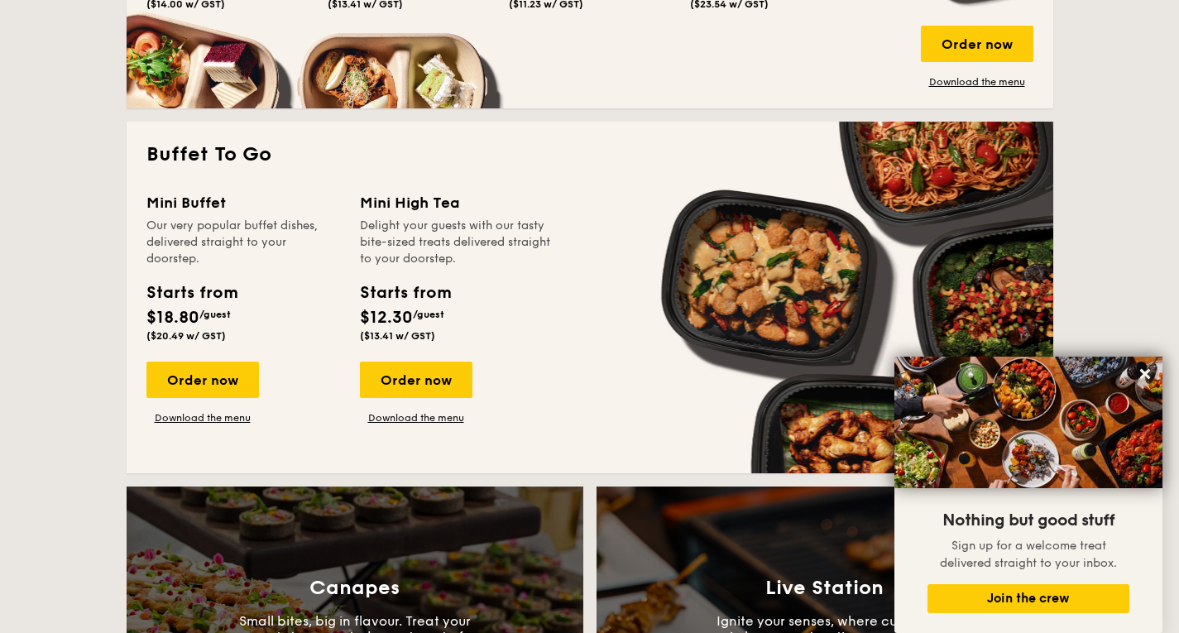
scroll to position [1324, 0]
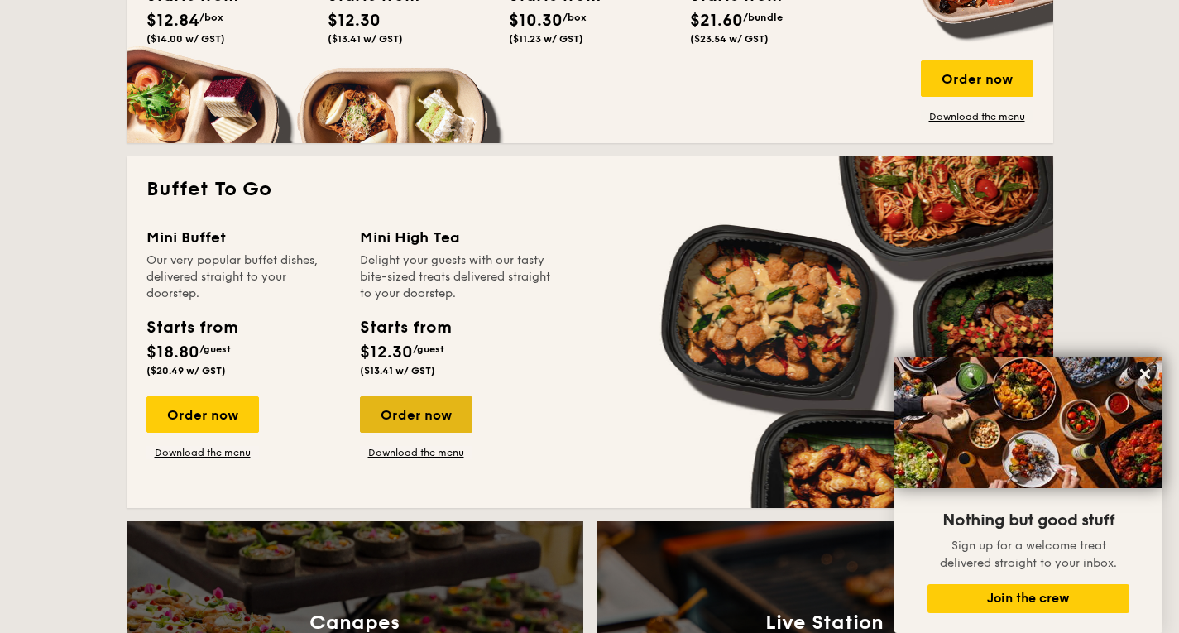
click at [426, 431] on div "Order now" at bounding box center [416, 414] width 113 height 36
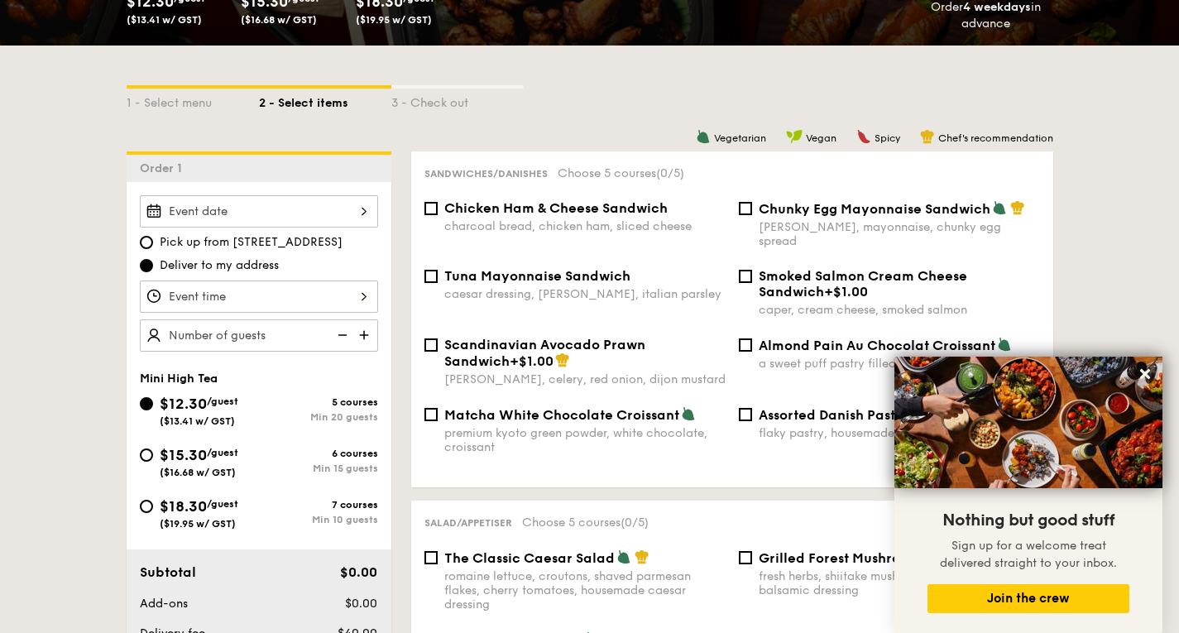
scroll to position [414, 0]
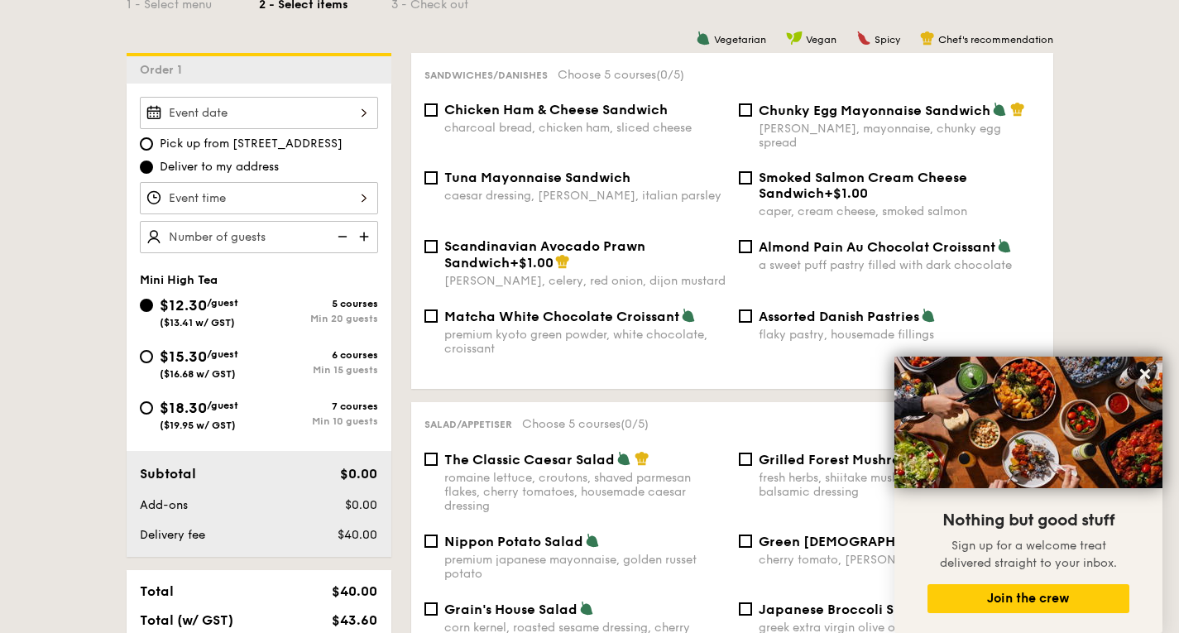
click at [323, 115] on div at bounding box center [259, 113] width 238 height 32
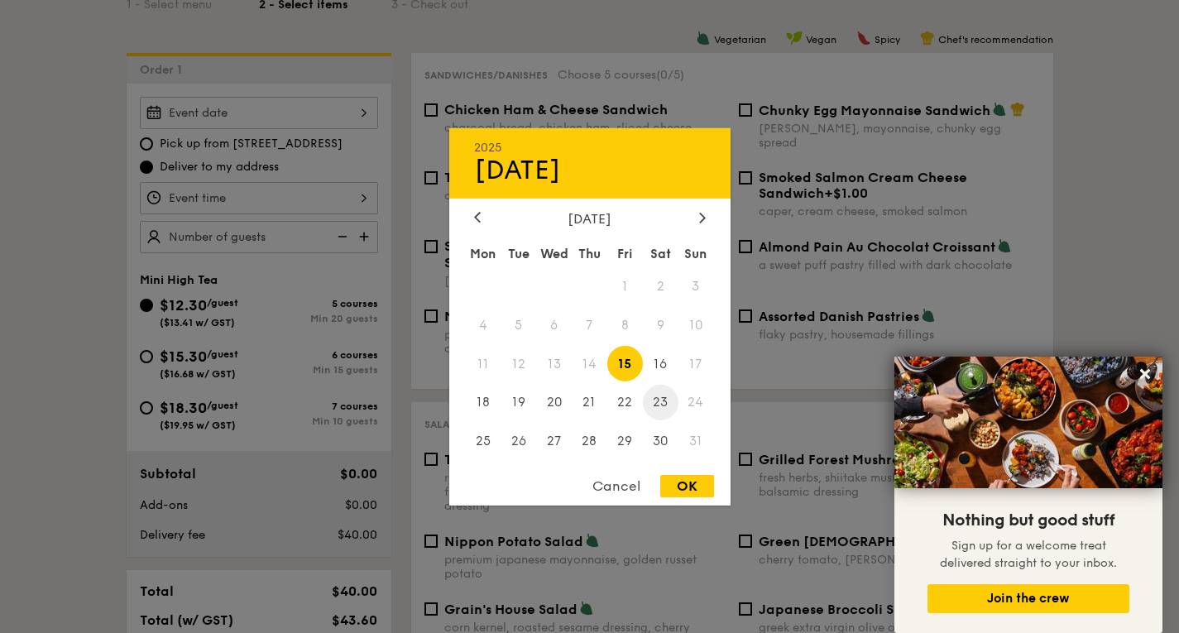
click at [662, 406] on span "23" at bounding box center [661, 403] width 36 height 36
click at [688, 488] on div "OK" at bounding box center [687, 486] width 54 height 22
type input "[DATE]"
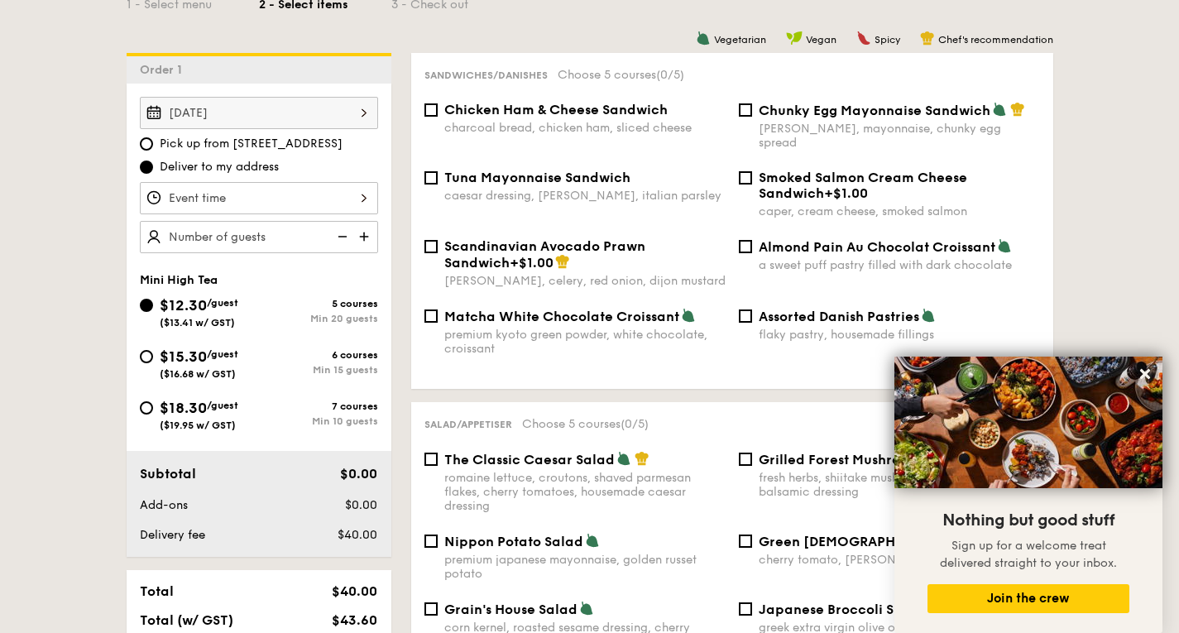
click at [234, 371] on span "($16.68 w/ GST)" at bounding box center [198, 374] width 76 height 12
click at [153, 363] on input "$15.30 /guest ($16.68 w/ GST) 6 courses Min 15 guests" at bounding box center [146, 356] width 13 height 13
radio input "true"
click at [1142, 366] on button at bounding box center [1145, 374] width 26 height 26
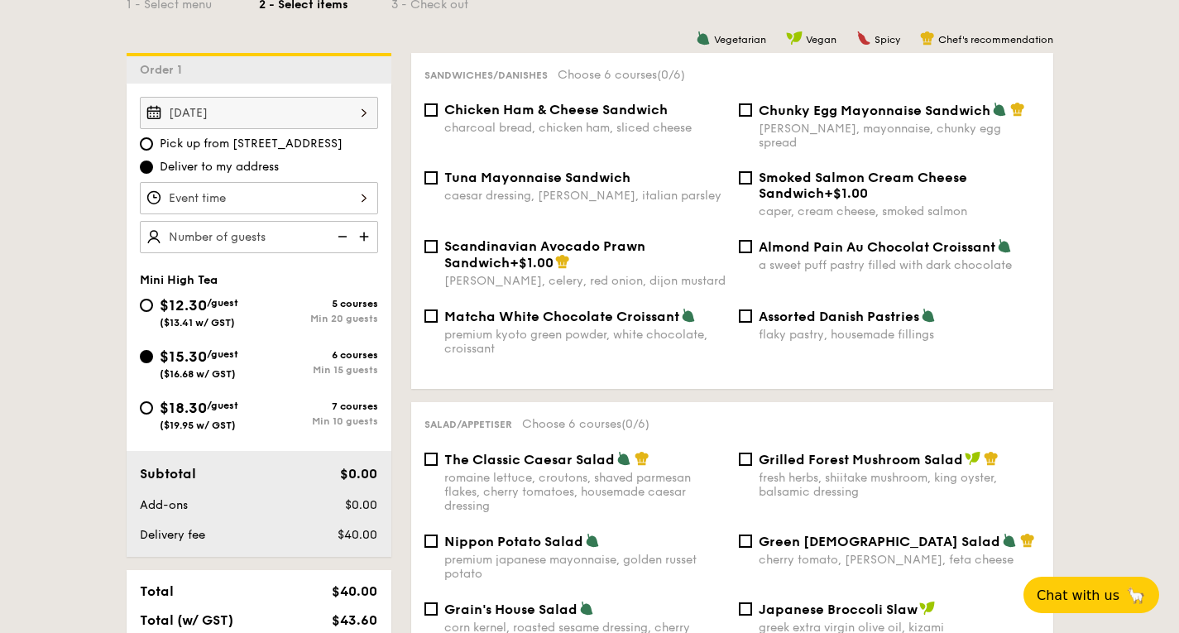
click at [602, 328] on div "premium kyoto green powder, white chocolate, croissant" at bounding box center [584, 342] width 281 height 28
click at [438, 323] on input "Matcha White Chocolate Croissant premium kyoto green powder, white chocolate, c…" at bounding box center [430, 315] width 13 height 13
checkbox input "true"
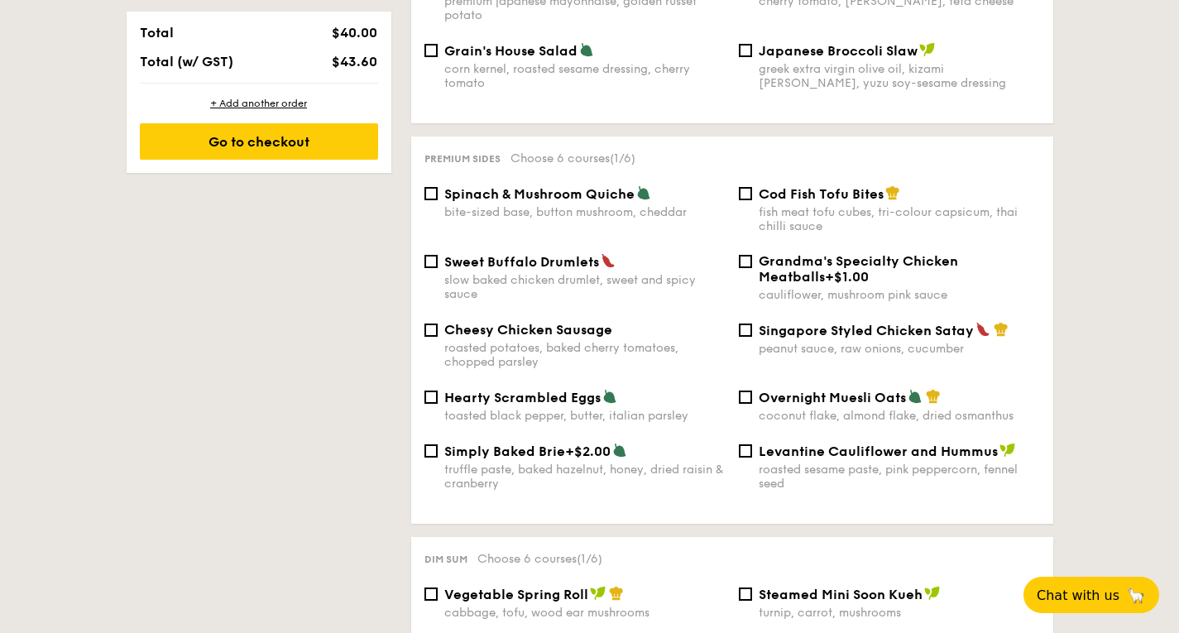
scroll to position [993, 0]
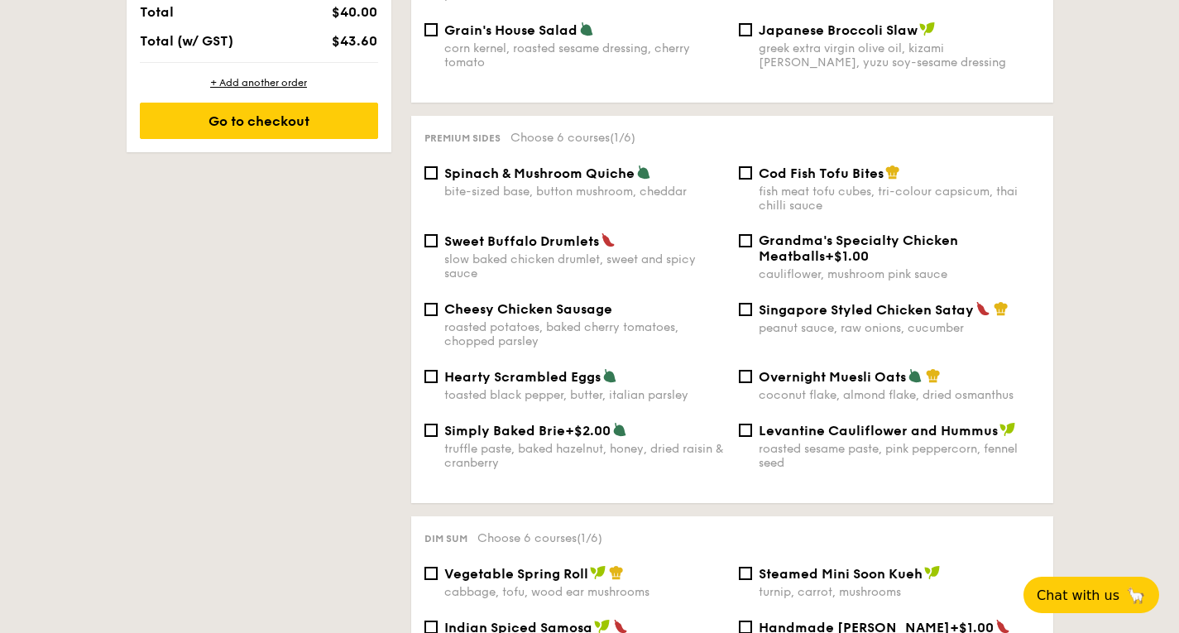
click at [817, 199] on div "fish meat tofu cubes, tri-colour capsicum, thai chilli sauce" at bounding box center [899, 198] width 281 height 28
click at [752, 180] on input "Cod Fish Tofu Bites fish meat tofu cubes, tri-colour capsicum, thai chilli sauce" at bounding box center [745, 172] width 13 height 13
checkbox input "true"
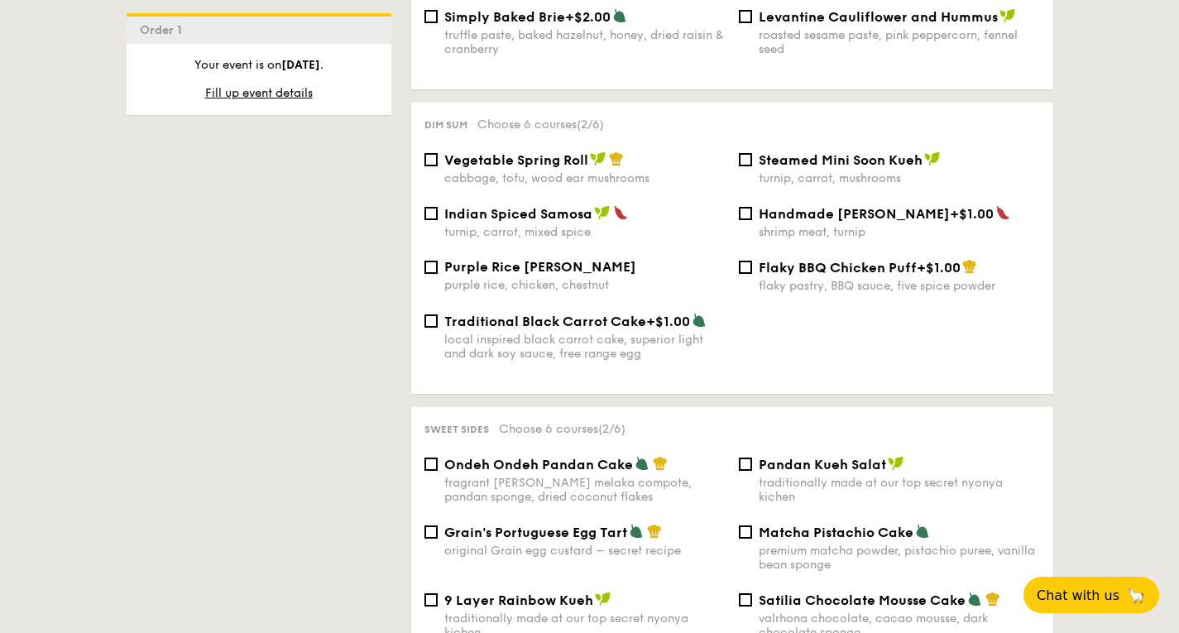
scroll to position [1158, 0]
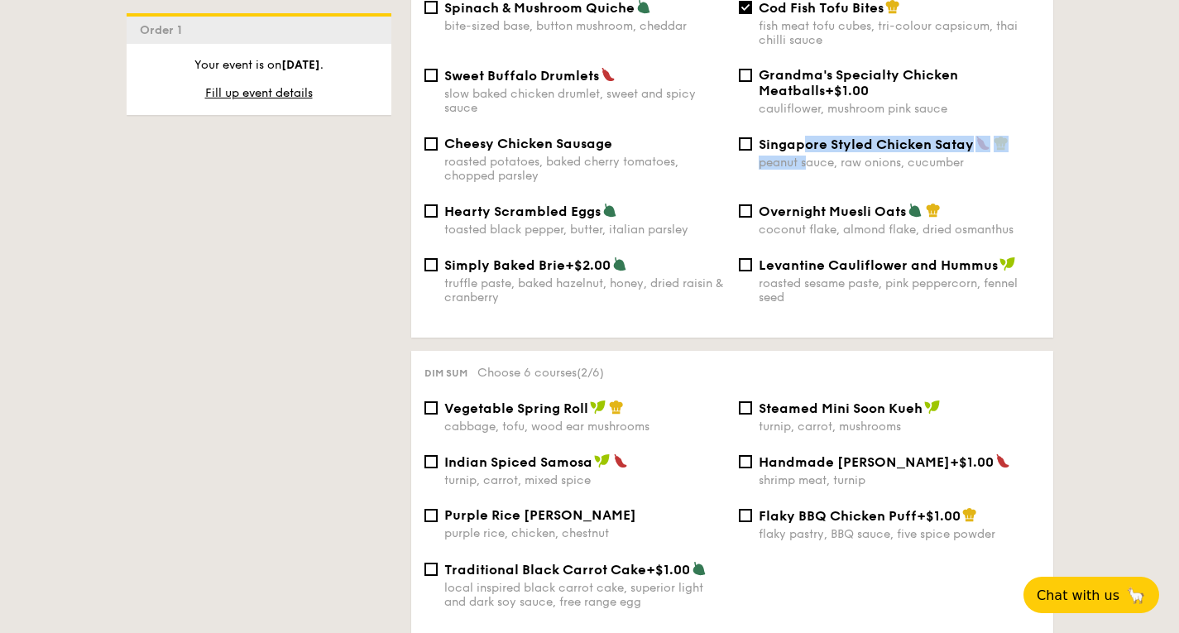
click at [806, 146] on div "Singapore Styled Chicken Satay peanut sauce, raw onions, cucumber" at bounding box center [899, 153] width 281 height 34
click at [749, 141] on input "Singapore Styled Chicken Satay peanut sauce, raw onions, cucumber" at bounding box center [745, 143] width 13 height 13
checkbox input "true"
click at [700, 165] on div "roasted potatoes, baked cherry tomatoes, chopped parsley" at bounding box center [584, 169] width 281 height 28
click at [438, 151] on input "Cheesy Chicken Sausage roasted potatoes, baked cherry tomatoes, chopped parsley" at bounding box center [430, 143] width 13 height 13
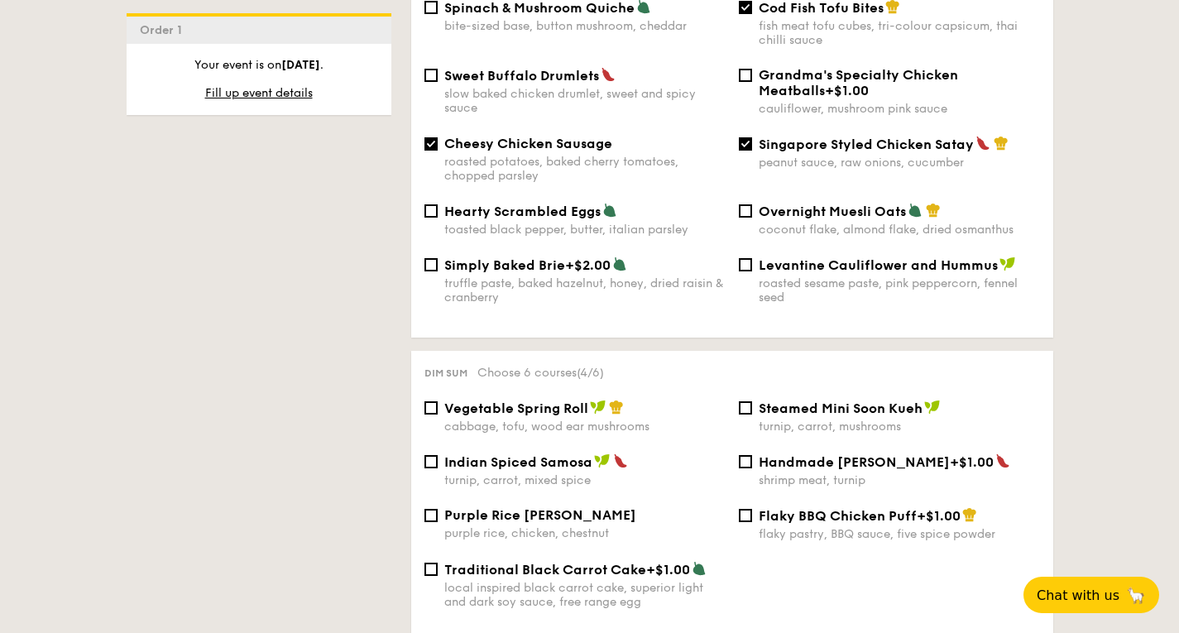
click at [656, 169] on div "roasted potatoes, baked cherry tomatoes, chopped parsley" at bounding box center [584, 169] width 281 height 28
click at [438, 151] on input "Cheesy Chicken Sausage roasted potatoes, baked cherry tomatoes, chopped parsley" at bounding box center [430, 143] width 13 height 13
checkbox input "false"
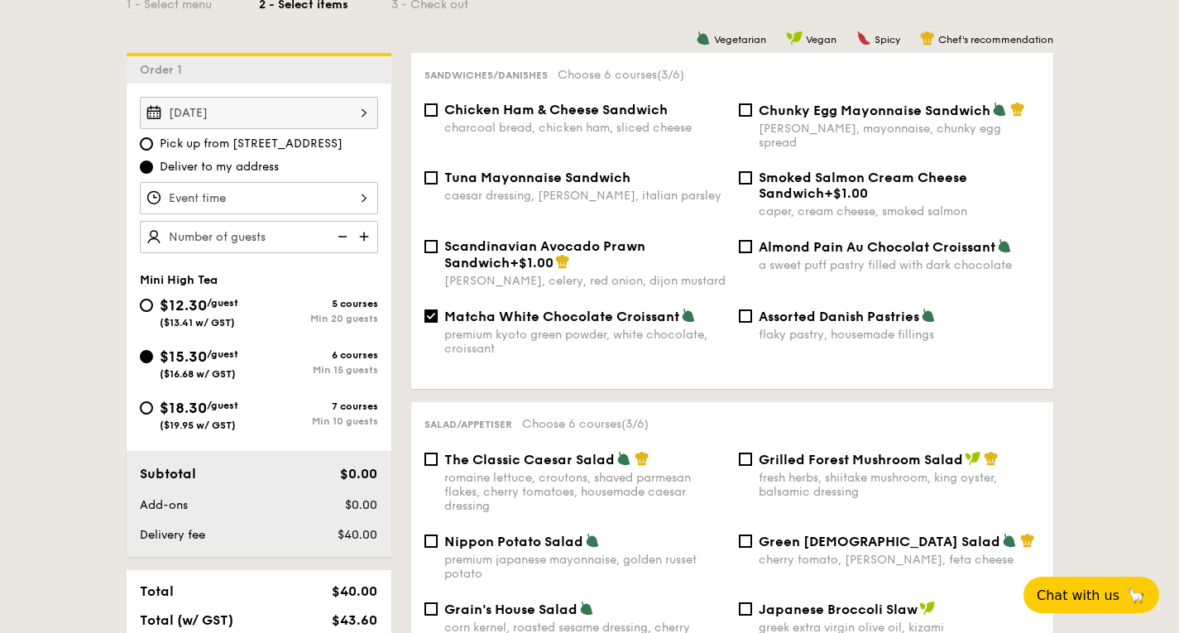
scroll to position [165, 0]
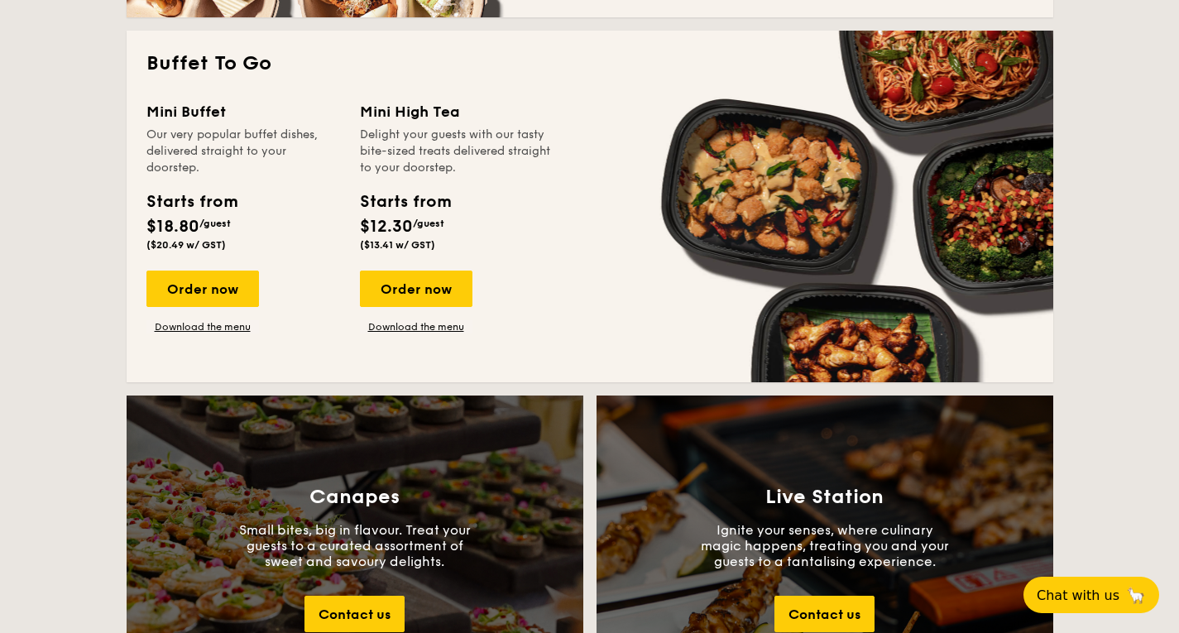
scroll to position [1395, 0]
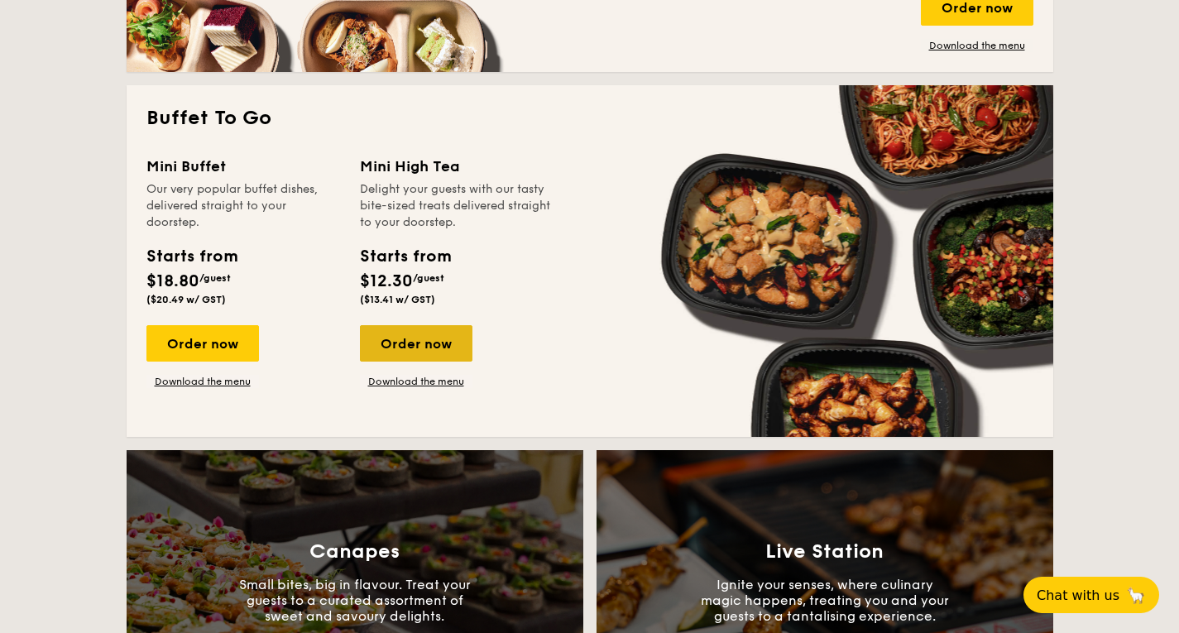
click at [374, 334] on div "Order now" at bounding box center [416, 343] width 113 height 36
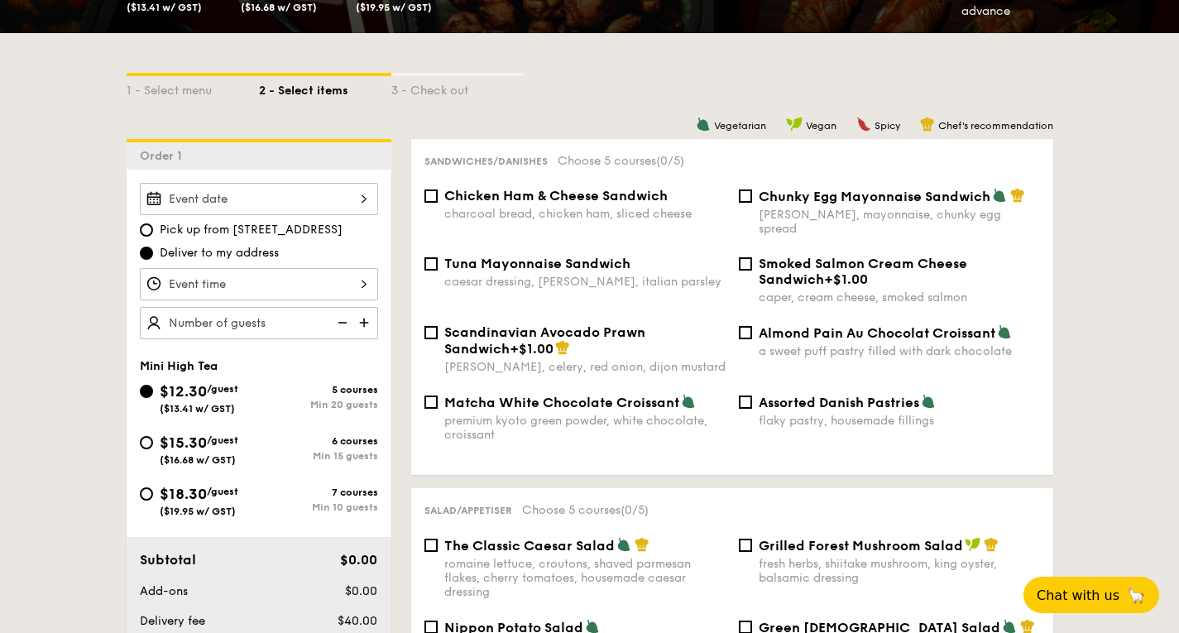
scroll to position [331, 0]
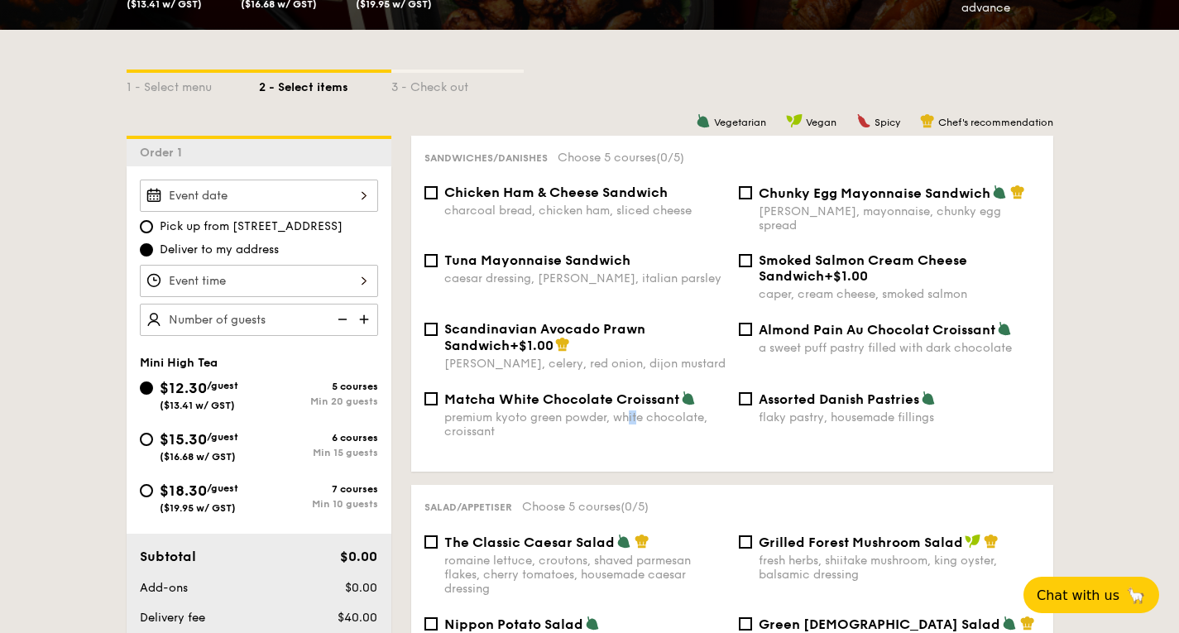
click at [630, 410] on div "premium kyoto green powder, white chocolate, croissant" at bounding box center [584, 424] width 281 height 28
click at [620, 410] on div "premium kyoto green powder, white chocolate, croissant" at bounding box center [584, 424] width 281 height 28
click at [438, 405] on input "Matcha White Chocolate Croissant premium kyoto green powder, white chocolate, c…" at bounding box center [430, 398] width 13 height 13
checkbox input "true"
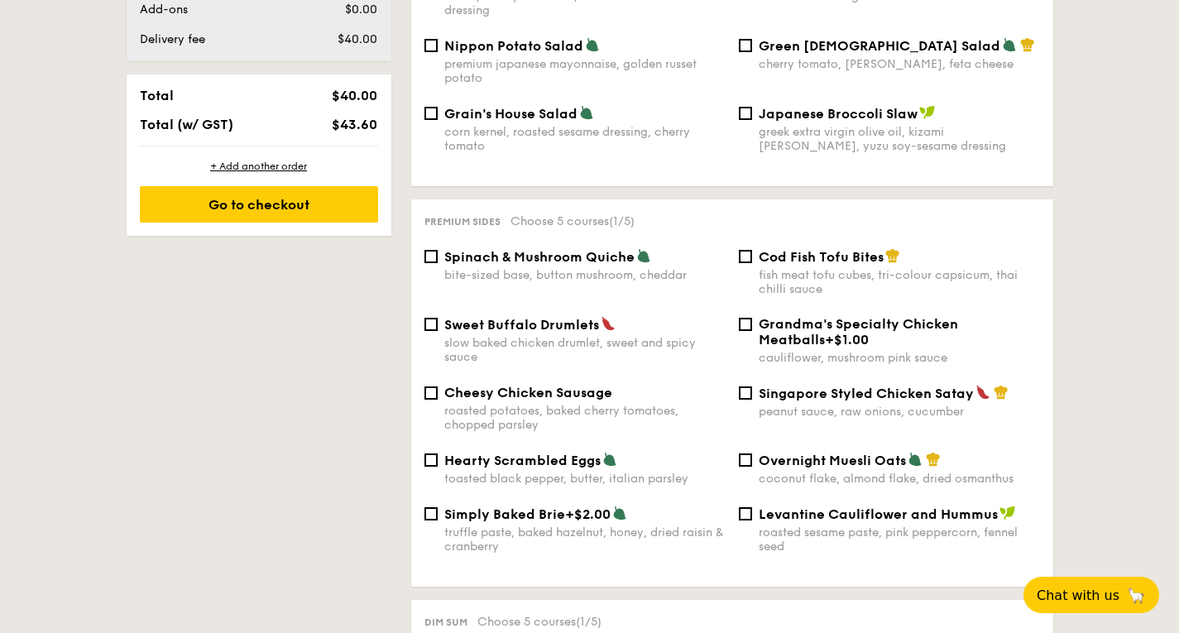
scroll to position [910, 0]
click at [806, 256] on span "Cod Fish Tofu Bites" at bounding box center [821, 256] width 125 height 16
click at [752, 256] on input "Cod Fish Tofu Bites fish meat tofu cubes, tri-colour capsicum, thai chilli sauce" at bounding box center [745, 255] width 13 height 13
checkbox input "true"
click at [826, 404] on div "peanut sauce, raw onions, cucumber" at bounding box center [899, 411] width 281 height 14
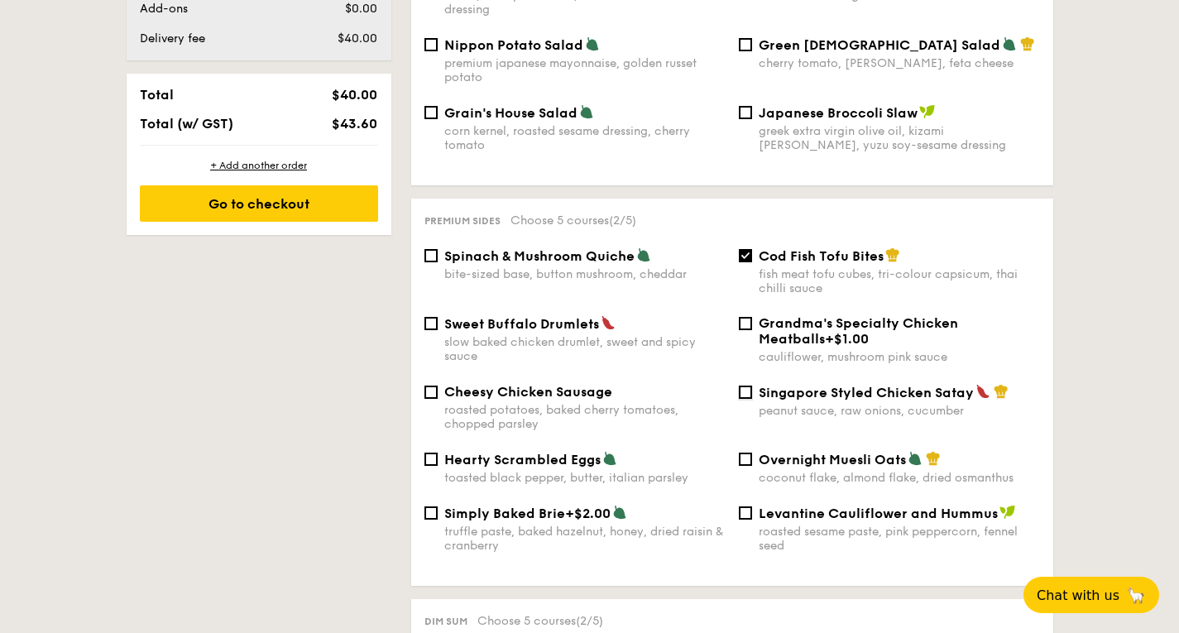
click at [752, 399] on input "Singapore Styled Chicken Satay peanut sauce, raw onions, cucumber" at bounding box center [745, 391] width 13 height 13
checkbox input "true"
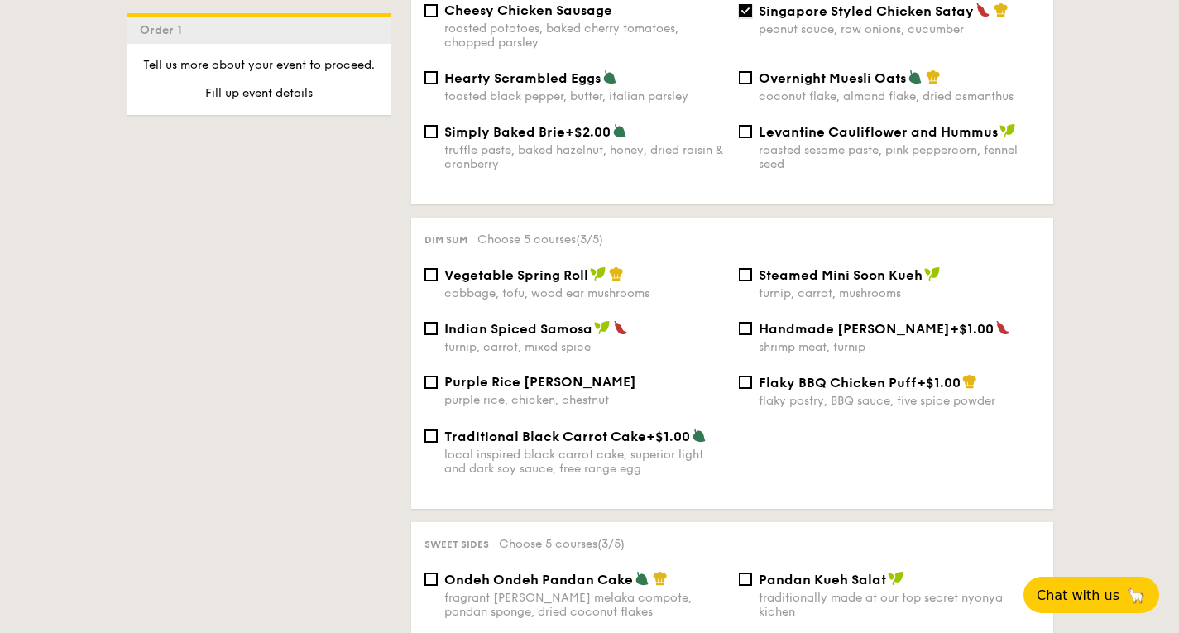
scroll to position [1324, 0]
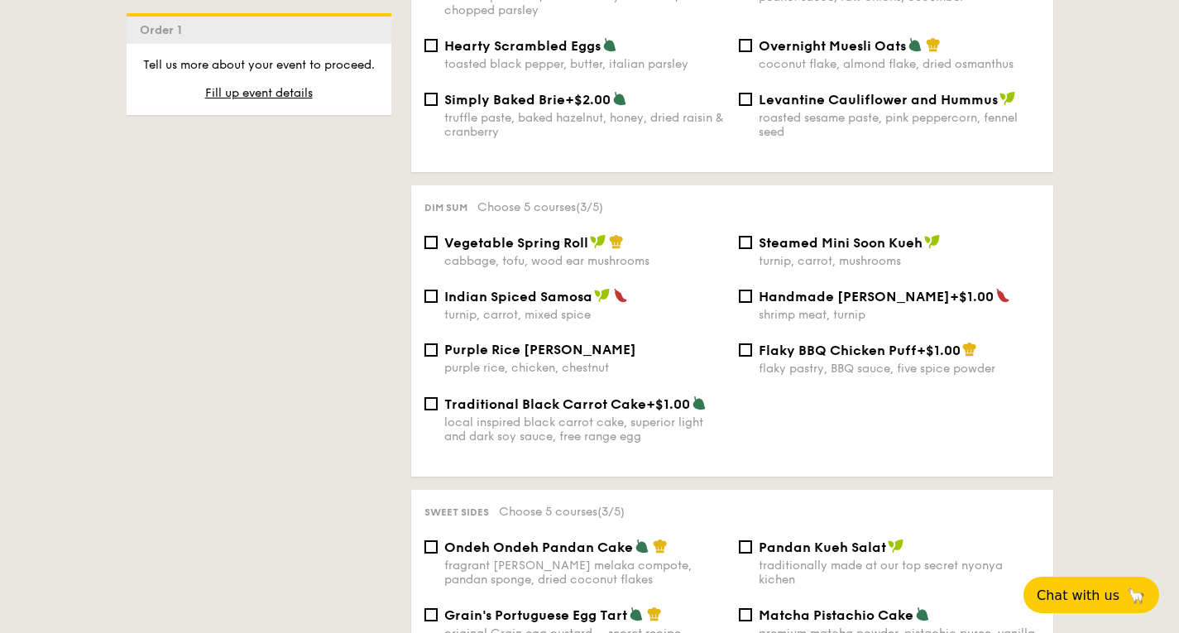
click at [831, 242] on span "Steamed Mini Soon Kueh" at bounding box center [841, 243] width 164 height 16
click at [752, 242] on input "Steamed Mini Soon Kueh turnip, carrot, mushrooms" at bounding box center [745, 242] width 13 height 13
checkbox input "true"
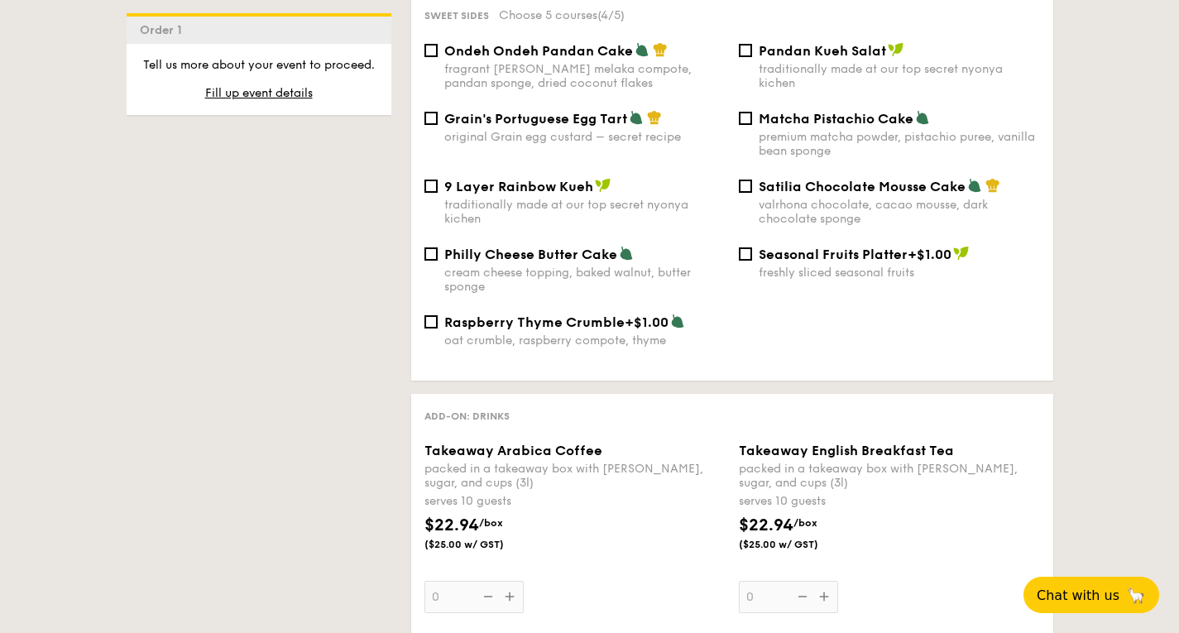
scroll to position [1737, 0]
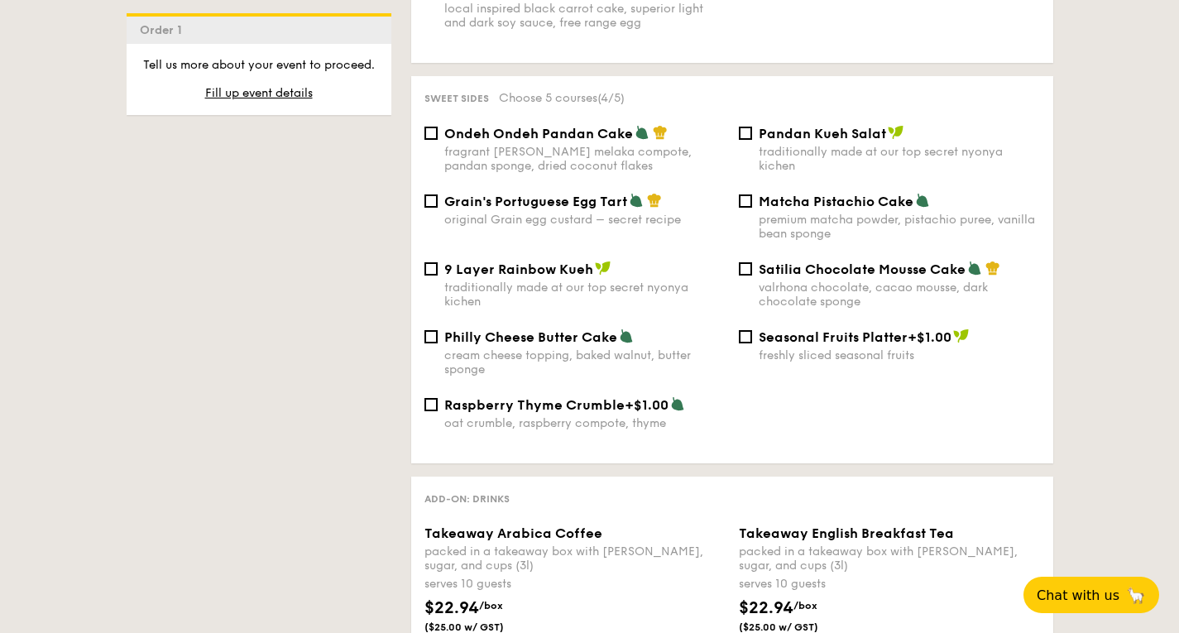
click at [799, 278] on div "Satilia Chocolate Mousse Cake valrhona chocolate, cacao mousse, dark chocolate …" at bounding box center [899, 285] width 281 height 48
click at [752, 275] on input "Satilia Chocolate Mousse Cake valrhona chocolate, cacao mousse, dark chocolate …" at bounding box center [745, 268] width 13 height 13
checkbox input "true"
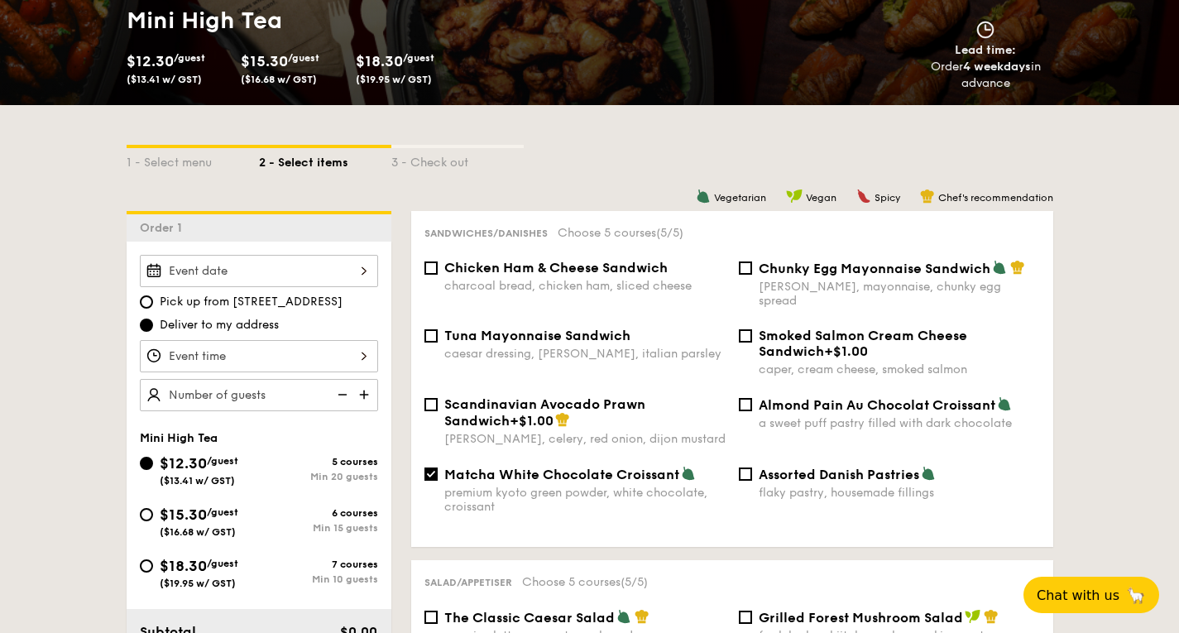
scroll to position [248, 0]
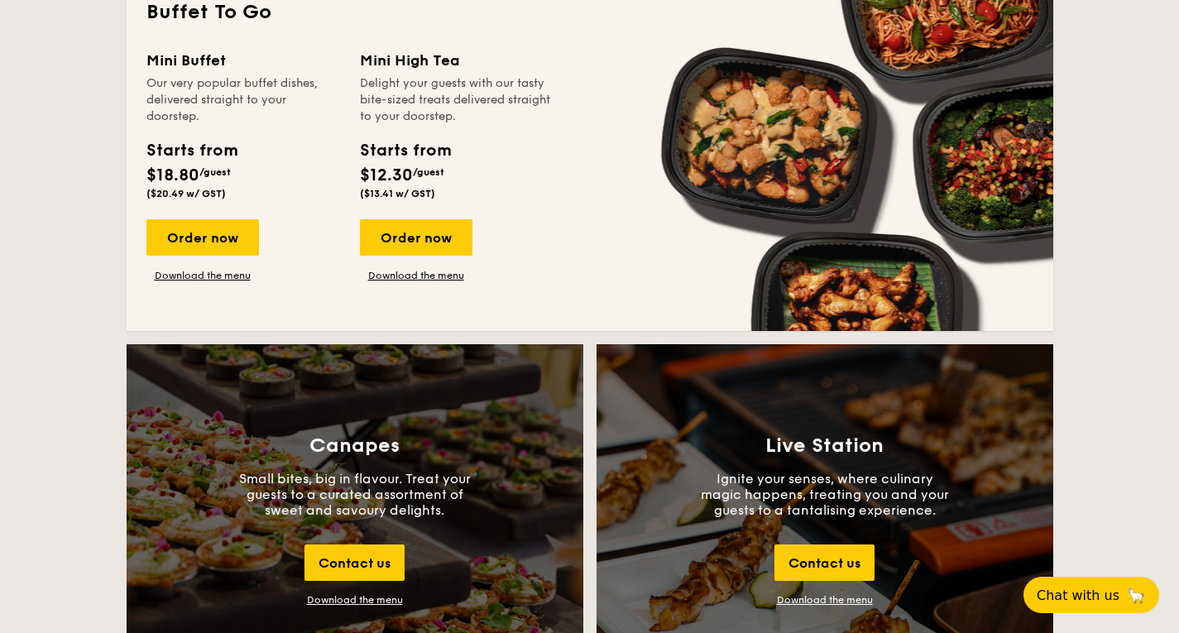
scroll to position [1372, 0]
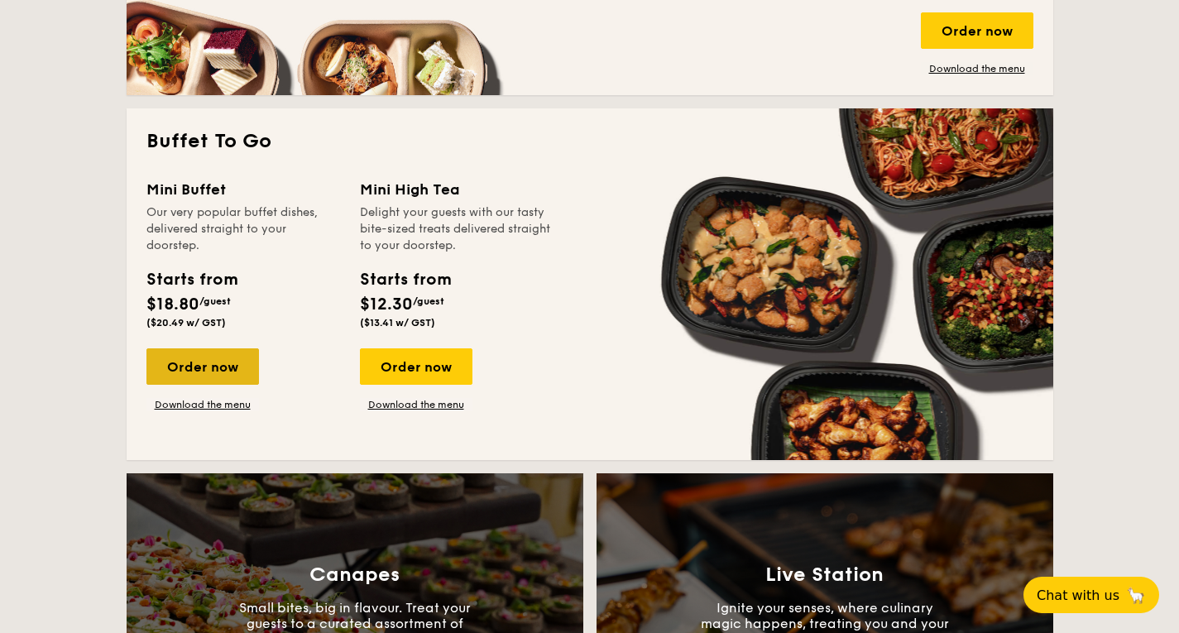
click at [231, 360] on div "Order now" at bounding box center [202, 366] width 113 height 36
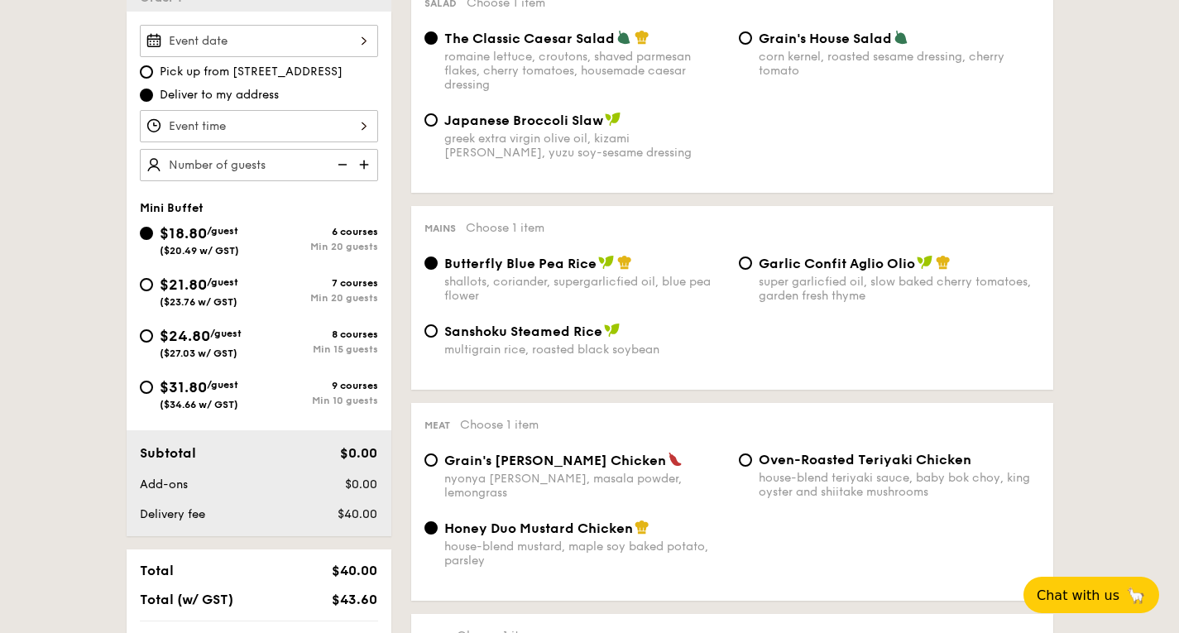
scroll to position [496, 0]
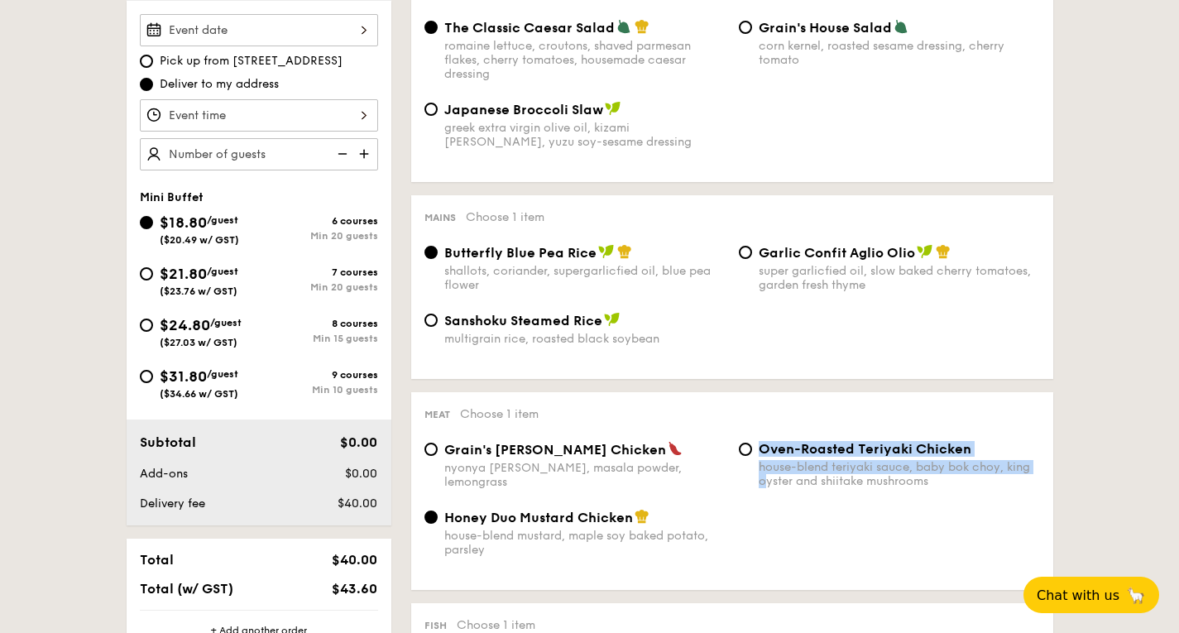
click at [755, 482] on label "Oven-Roasted Teriyaki Chicken house-blend teriyaki sauce, baby bok choy, king o…" at bounding box center [889, 480] width 301 height 16
click at [772, 457] on span "Oven-Roasted Teriyaki Chicken" at bounding box center [865, 449] width 213 height 16
click at [752, 456] on input "Oven-Roasted Teriyaki Chicken house-blend teriyaki sauce, baby bok choy, king o…" at bounding box center [745, 449] width 13 height 13
radio input "true"
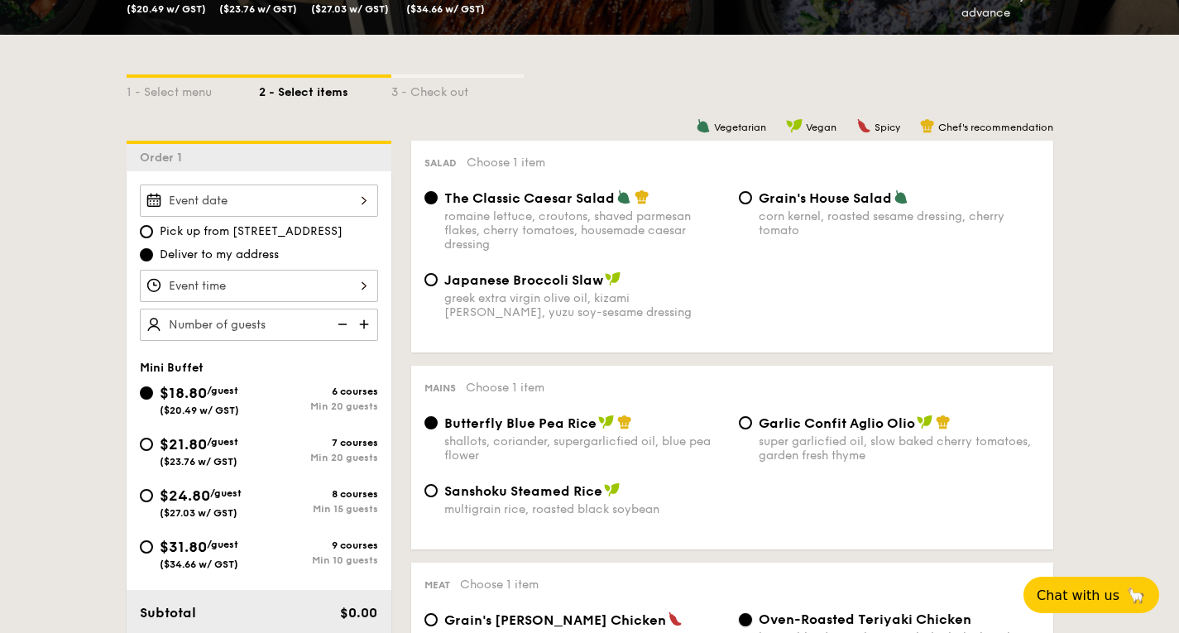
scroll to position [248, 0]
